Goal: Information Seeking & Learning: Find specific fact

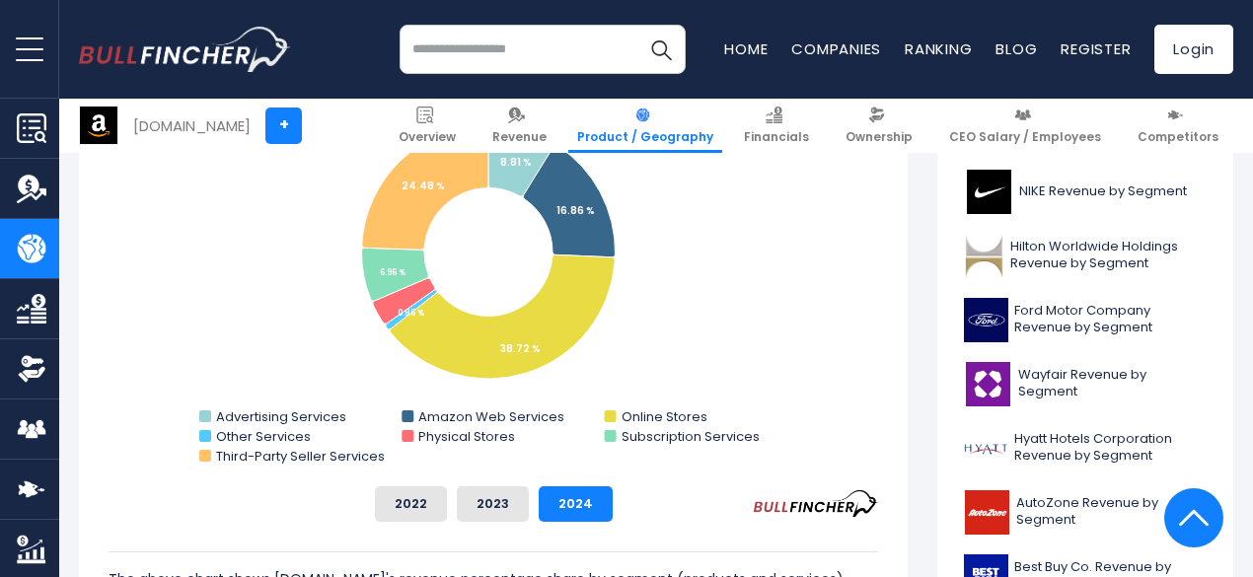
scroll to position [637, 0]
click at [266, 287] on rect "Amazon.com's Revenue Share by Segment" at bounding box center [494, 273] width 770 height 395
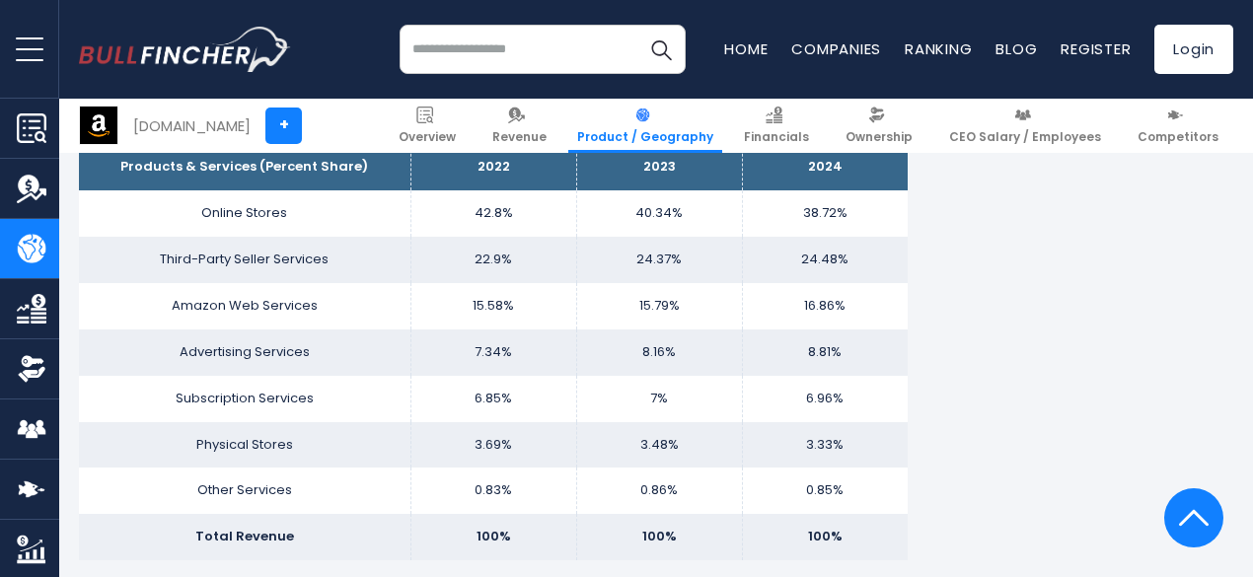
scroll to position [1309, 0]
click at [266, 258] on td "Third-Party Seller Services" at bounding box center [245, 261] width 332 height 46
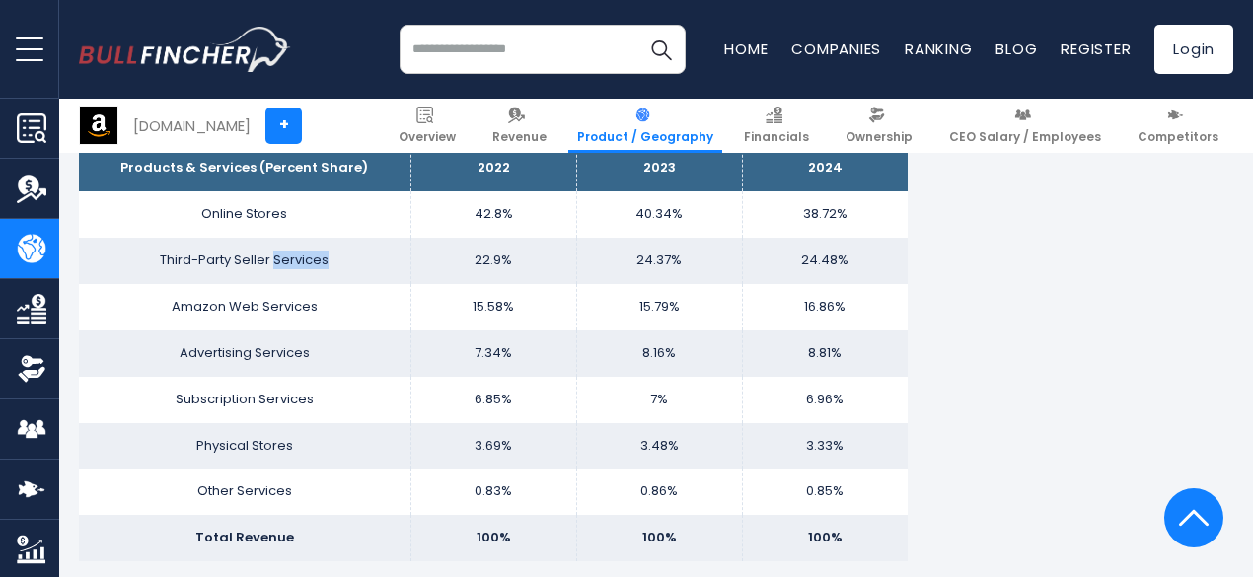
click at [266, 258] on td "Third-Party Seller Services" at bounding box center [245, 261] width 332 height 46
click at [266, 261] on td "Third-Party Seller Services" at bounding box center [245, 261] width 332 height 46
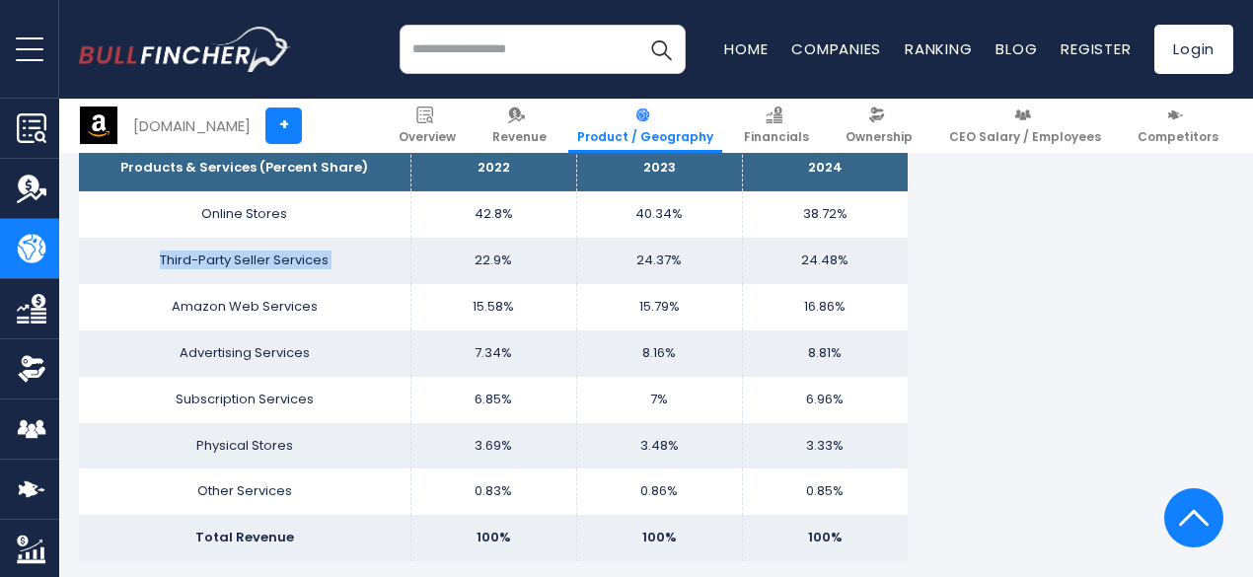
click at [266, 261] on td "Third-Party Seller Services" at bounding box center [245, 261] width 332 height 46
click at [795, 162] on th "2024" at bounding box center [825, 168] width 166 height 46
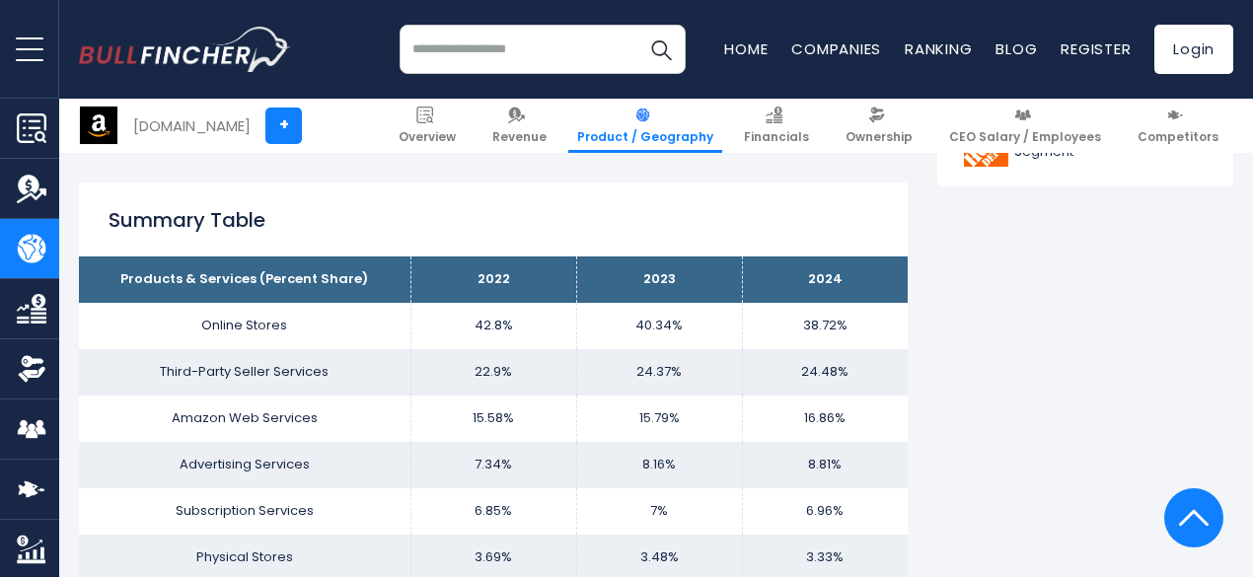
scroll to position [1197, 0]
